Goal: Transaction & Acquisition: Book appointment/travel/reservation

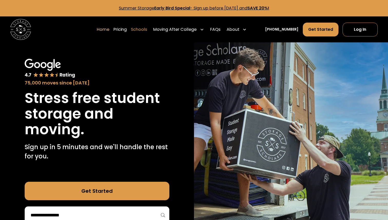
click at [144, 32] on link "Schools" at bounding box center [139, 29] width 16 height 14
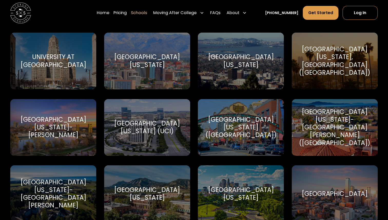
scroll to position [2349, 0]
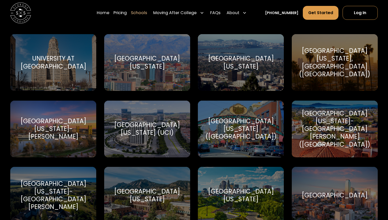
click at [134, 128] on div "University of California-Irvine (UCI)" at bounding box center [147, 128] width 74 height 15
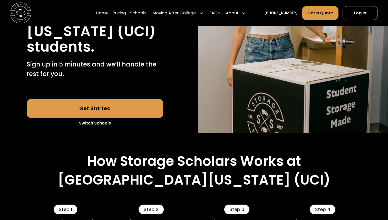
scroll to position [126, 0]
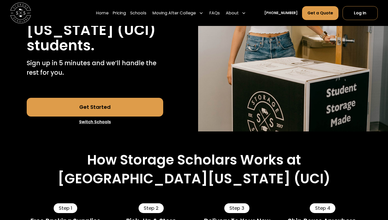
click at [118, 116] on link "Get Started" at bounding box center [95, 107] width 137 height 18
